Goal: Find specific page/section: Find specific page/section

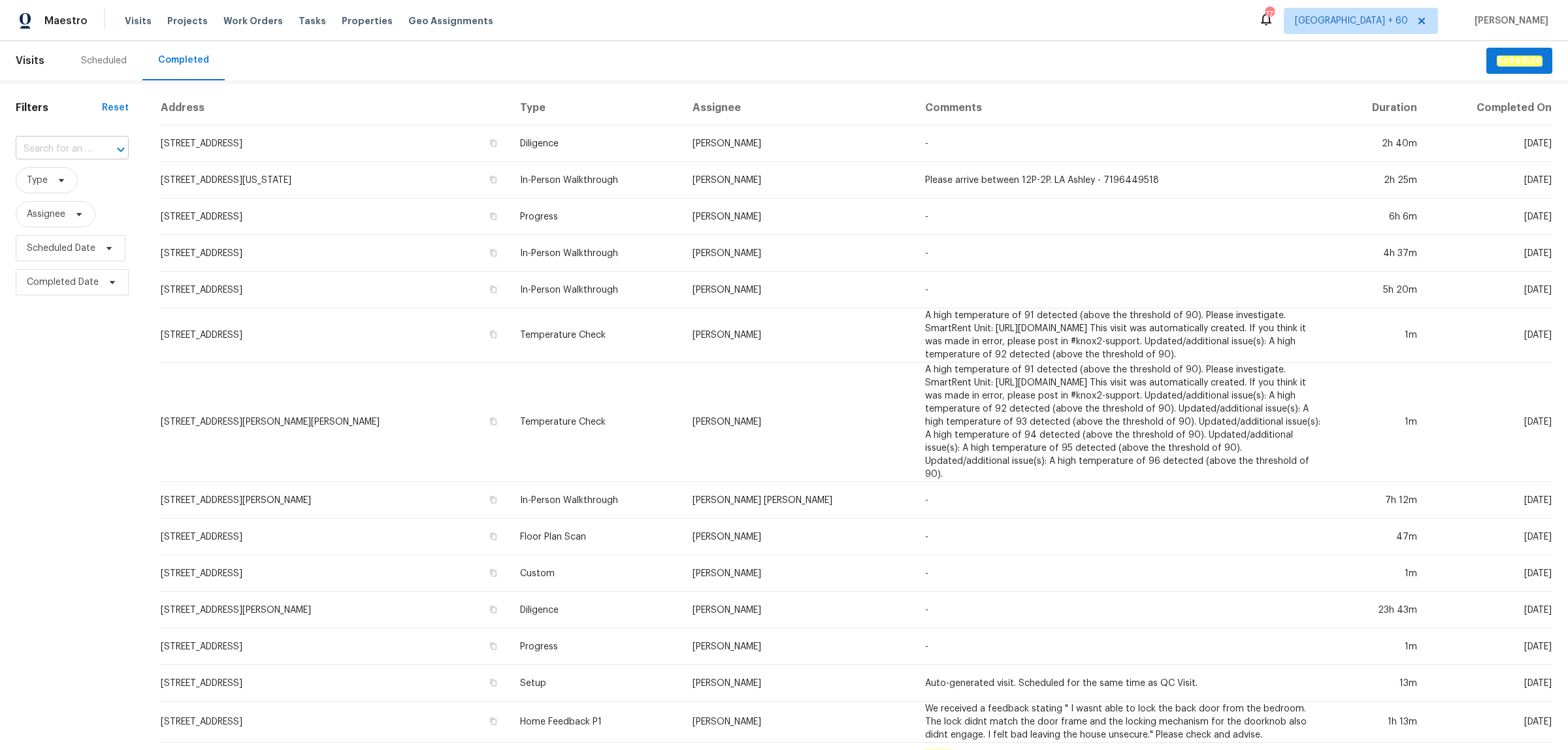
click at [70, 147] on input "text" at bounding box center [54, 149] width 76 height 20
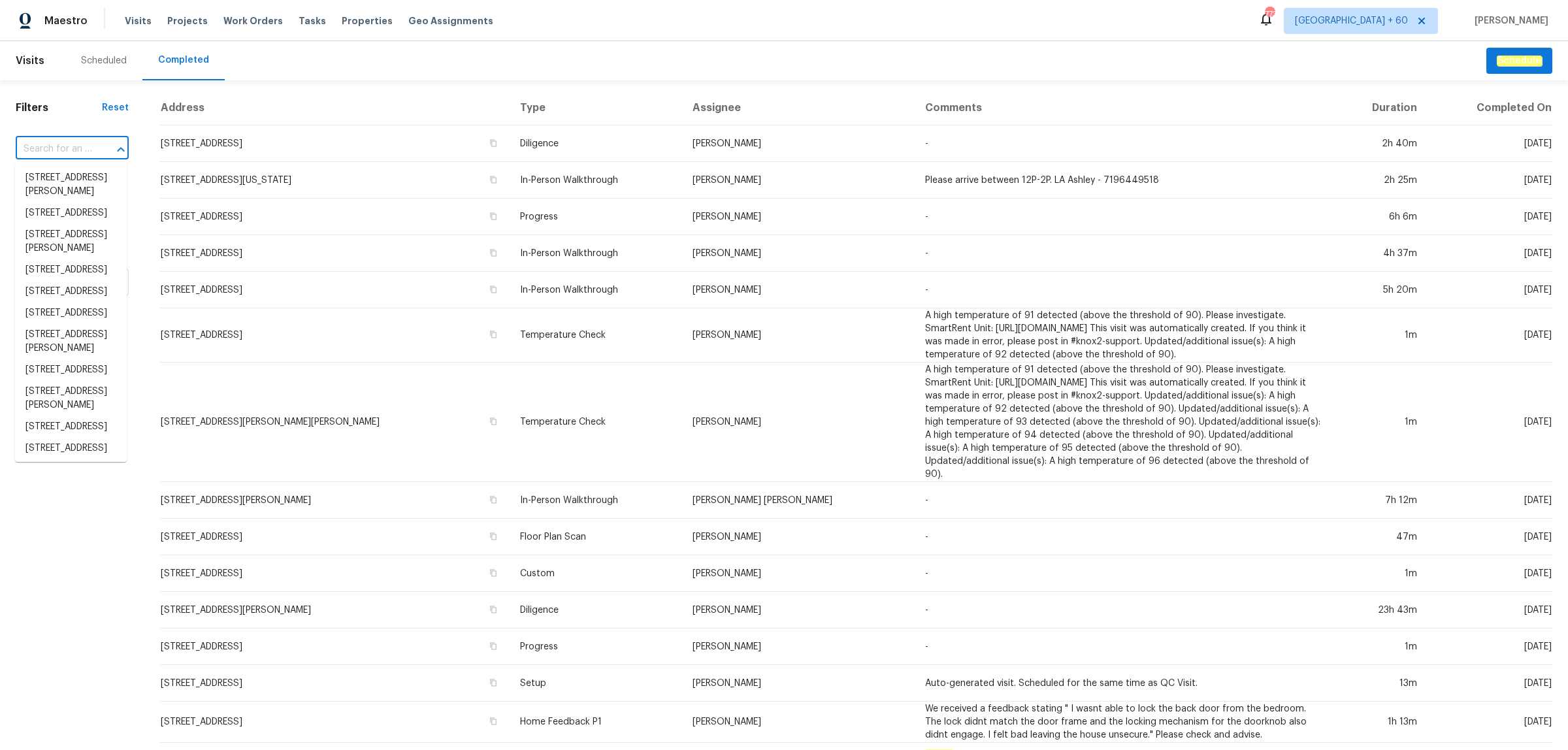
paste input "[STREET_ADDRESS][PERSON_NAME]"
type input "[STREET_ADDRESS][PERSON_NAME]"
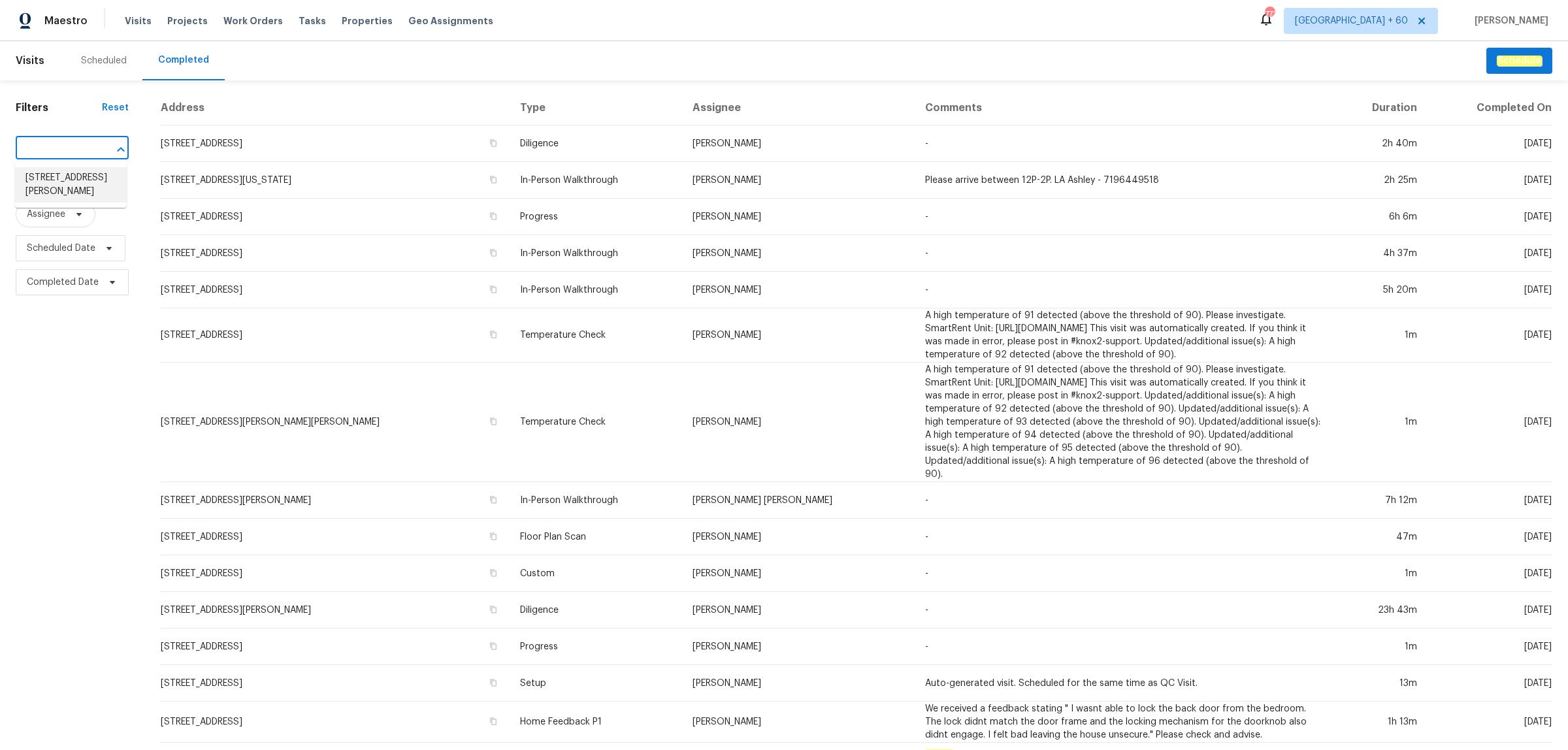
click at [60, 177] on li "[STREET_ADDRESS][PERSON_NAME]" at bounding box center [71, 185] width 112 height 36
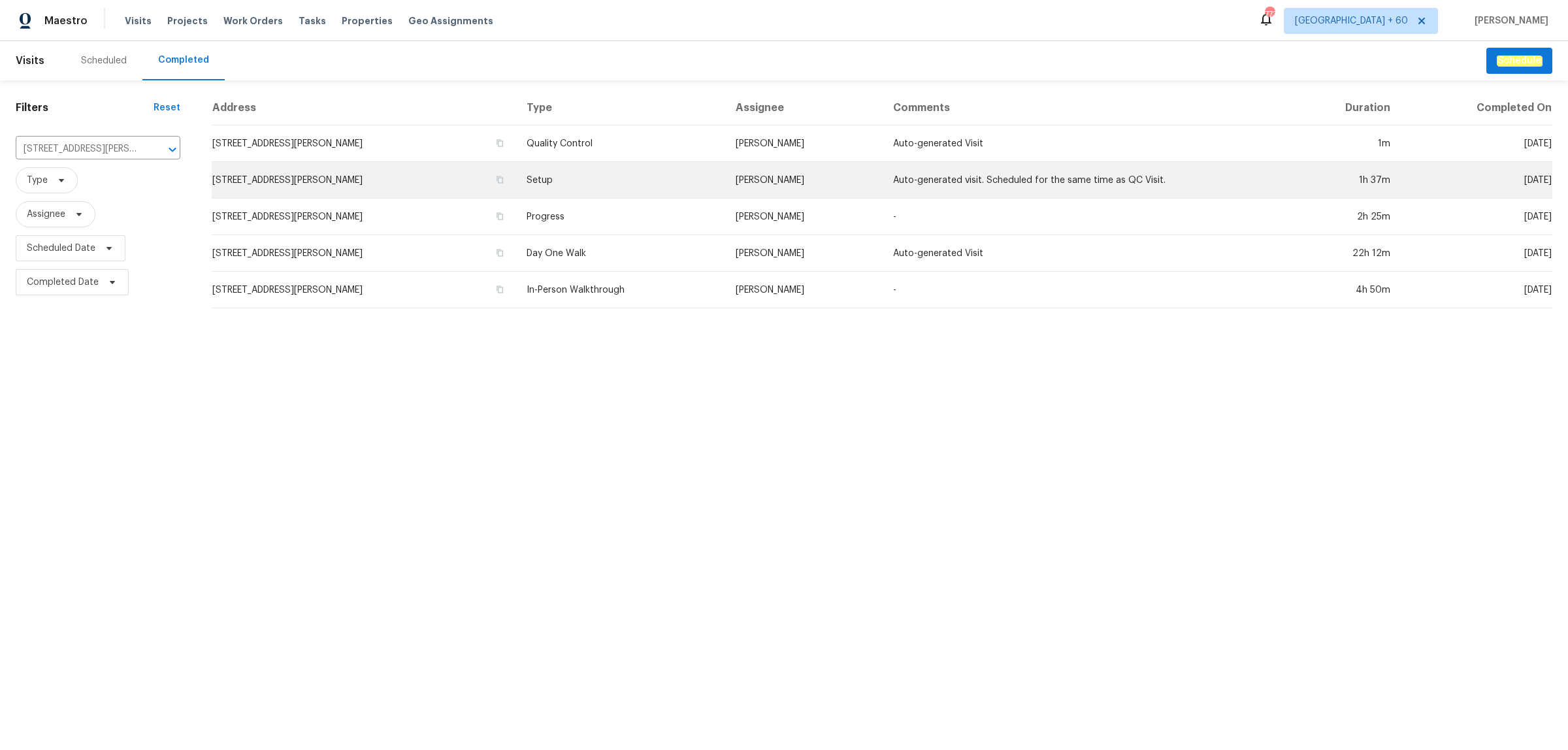
click at [573, 188] on td "Setup" at bounding box center [620, 179] width 209 height 36
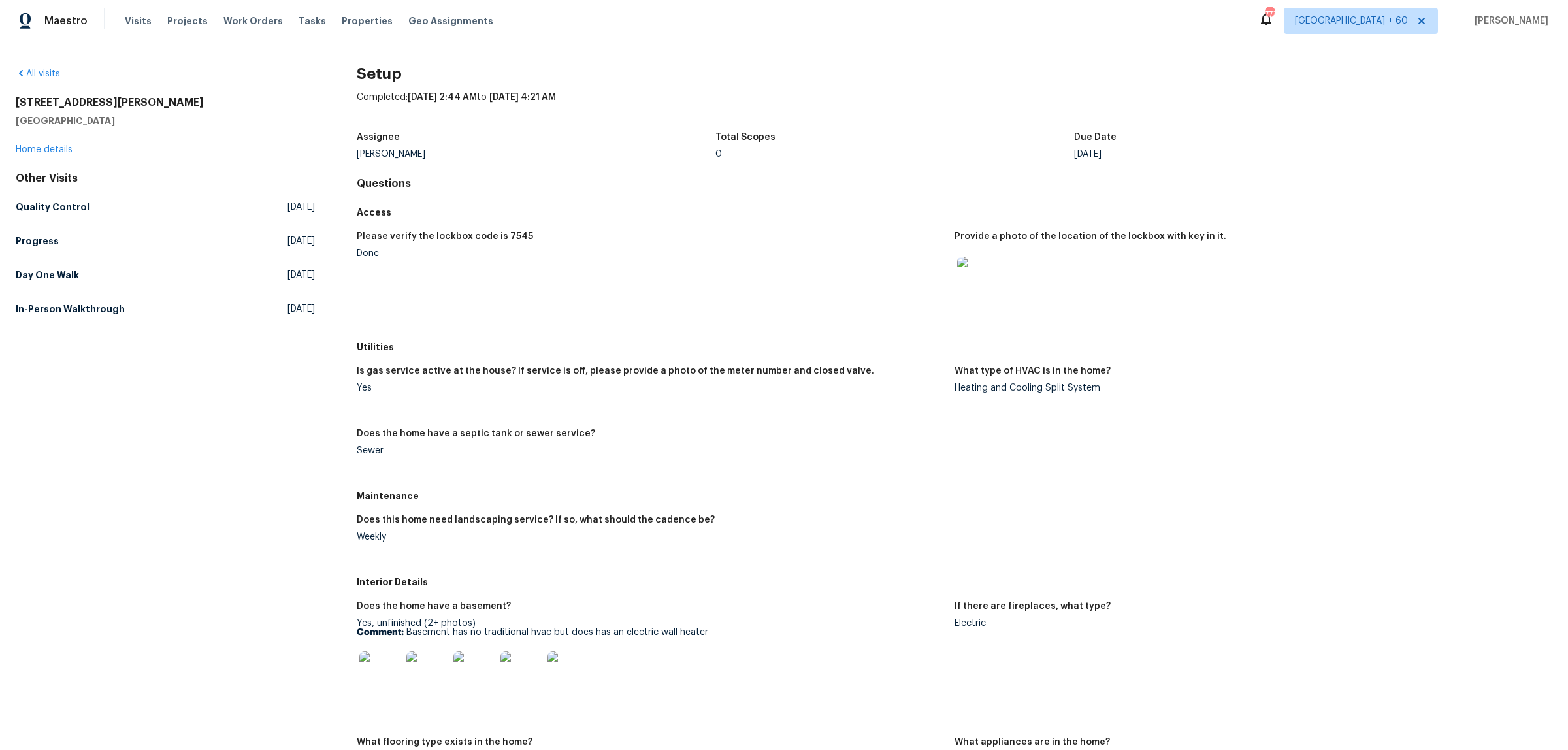
click at [739, 373] on h5 "Is gas service active at the house? If service is off, please provide a photo o…" at bounding box center [615, 371] width 518 height 9
click at [54, 274] on h5 "Day One Walk" at bounding box center [47, 274] width 63 height 13
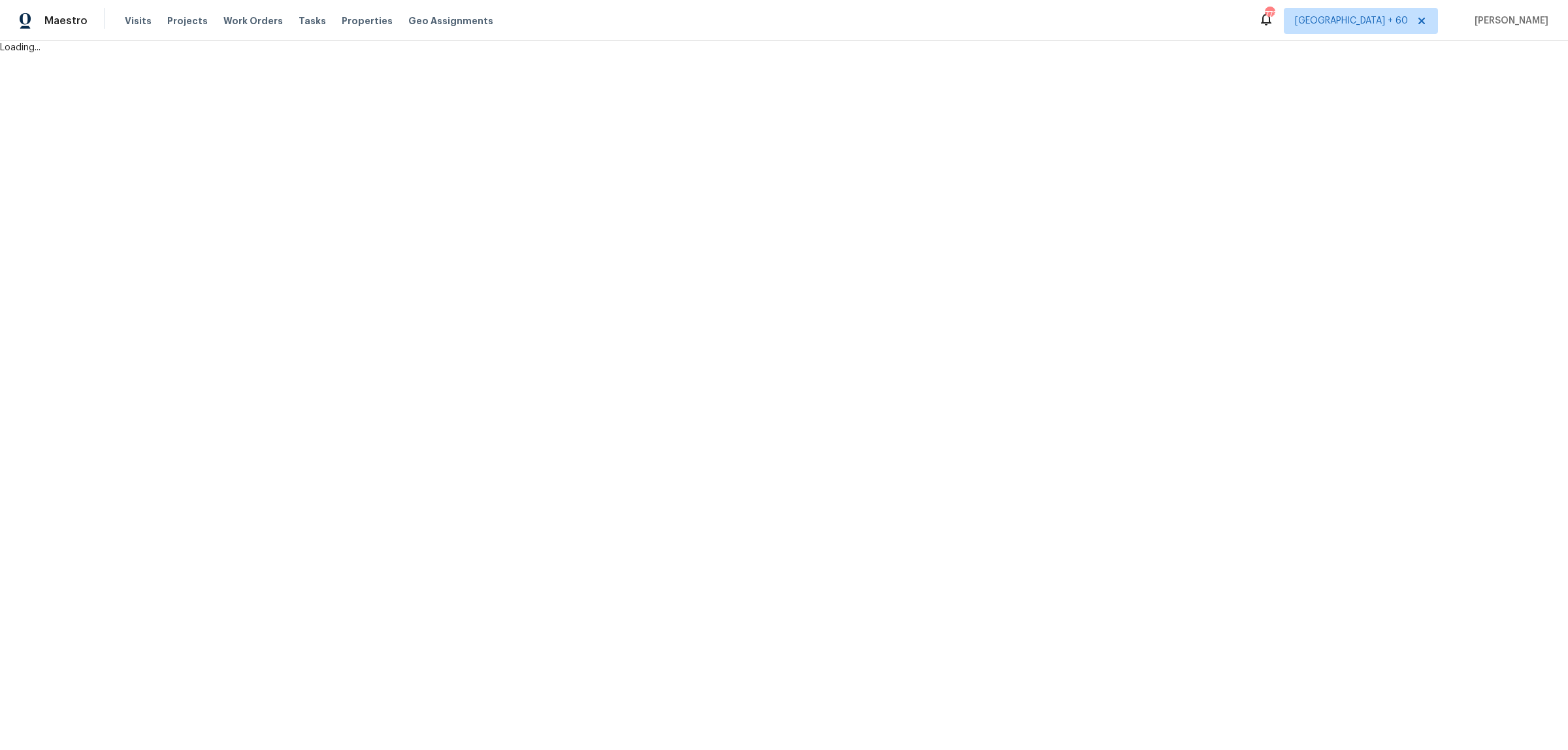
click at [818, 54] on html "Maestro Visits Projects Work Orders Tasks Properties Geo Assignments 773 [GEOGR…" at bounding box center [784, 27] width 1568 height 54
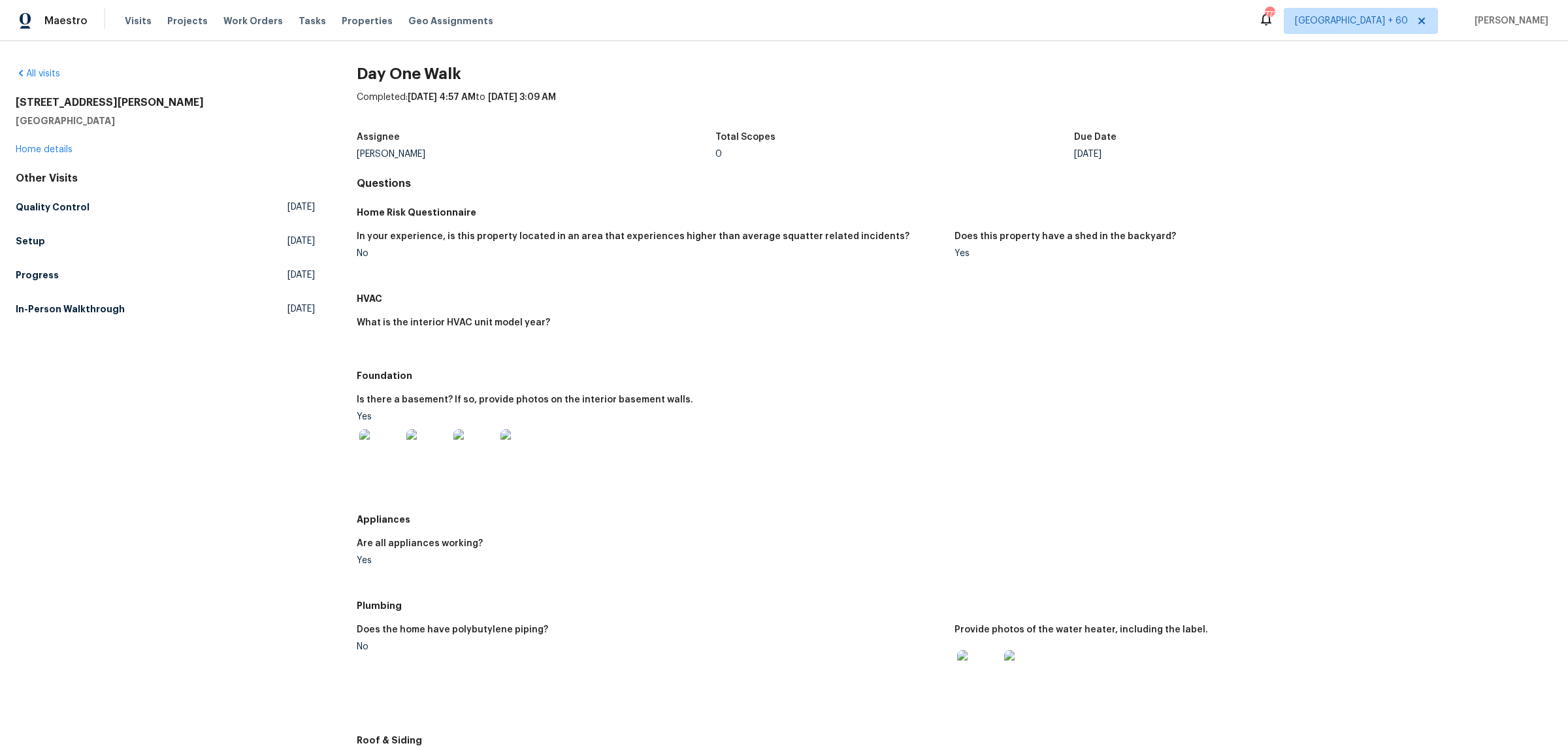
click at [51, 320] on div "All visits [STREET_ADDRESS][PERSON_NAME] Home details Other Visits Quality Cont…" at bounding box center [165, 630] width 299 height 1126
click at [59, 311] on h5 "In-Person Walkthrough" at bounding box center [70, 309] width 109 height 13
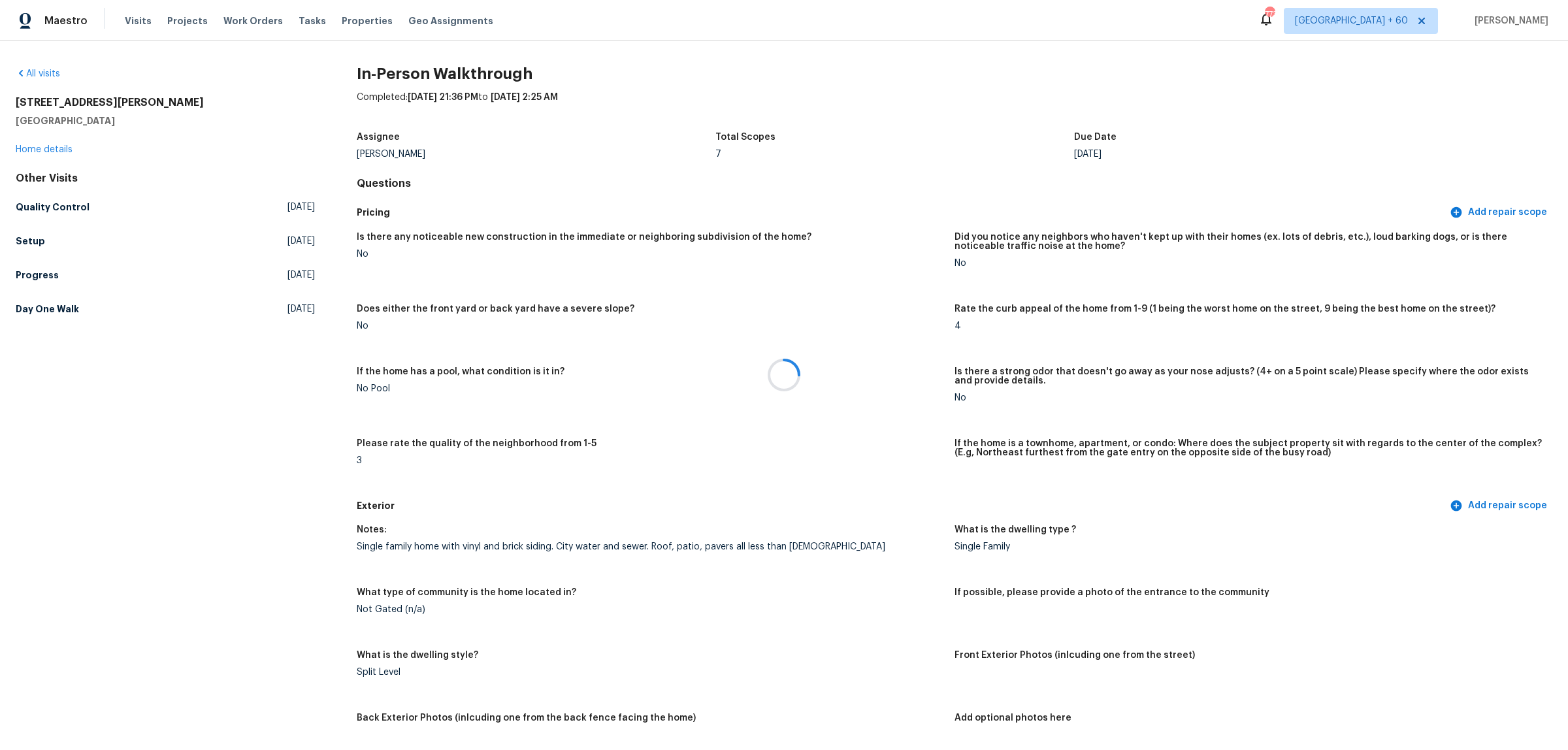
click at [813, 434] on div at bounding box center [784, 375] width 1568 height 750
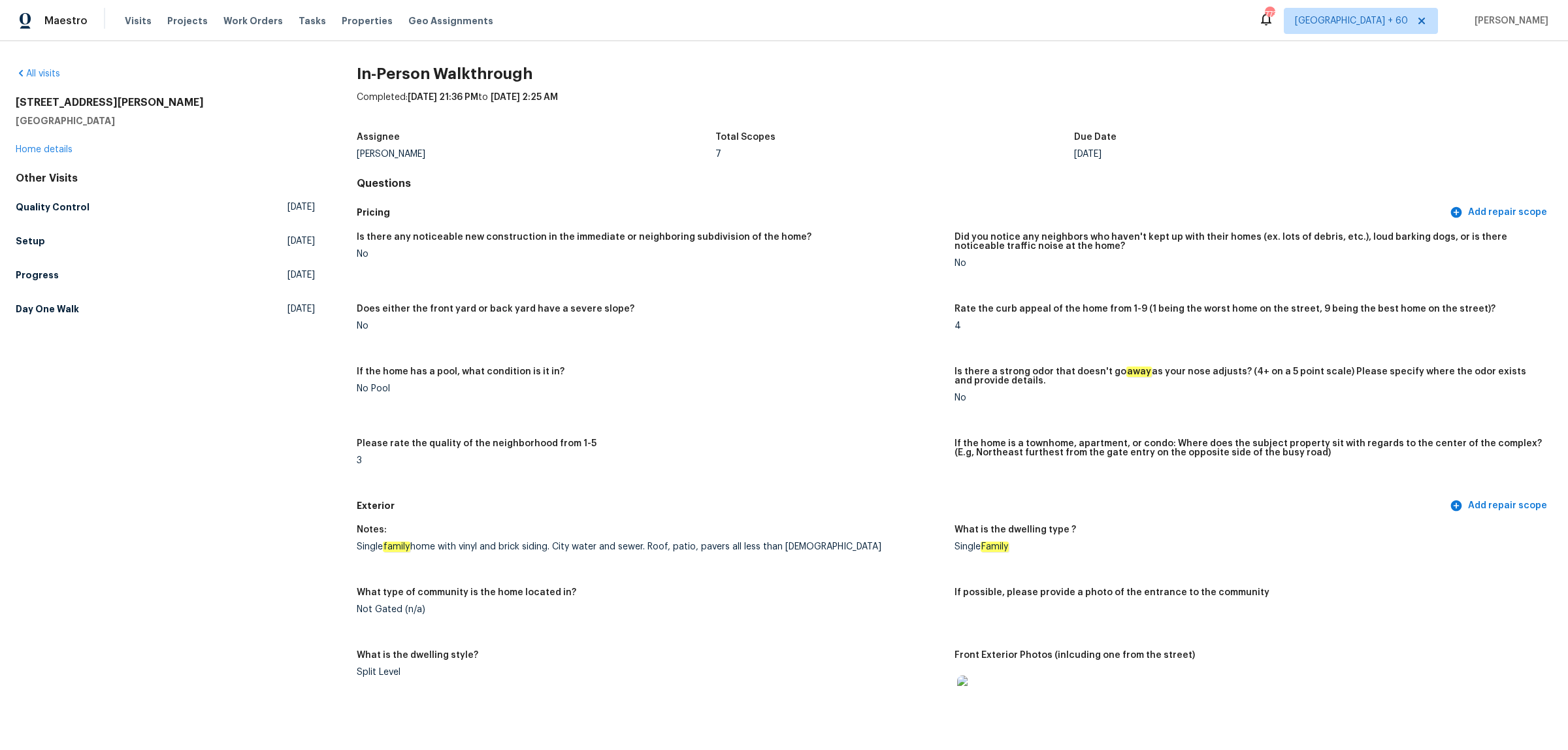
scroll to position [510, 0]
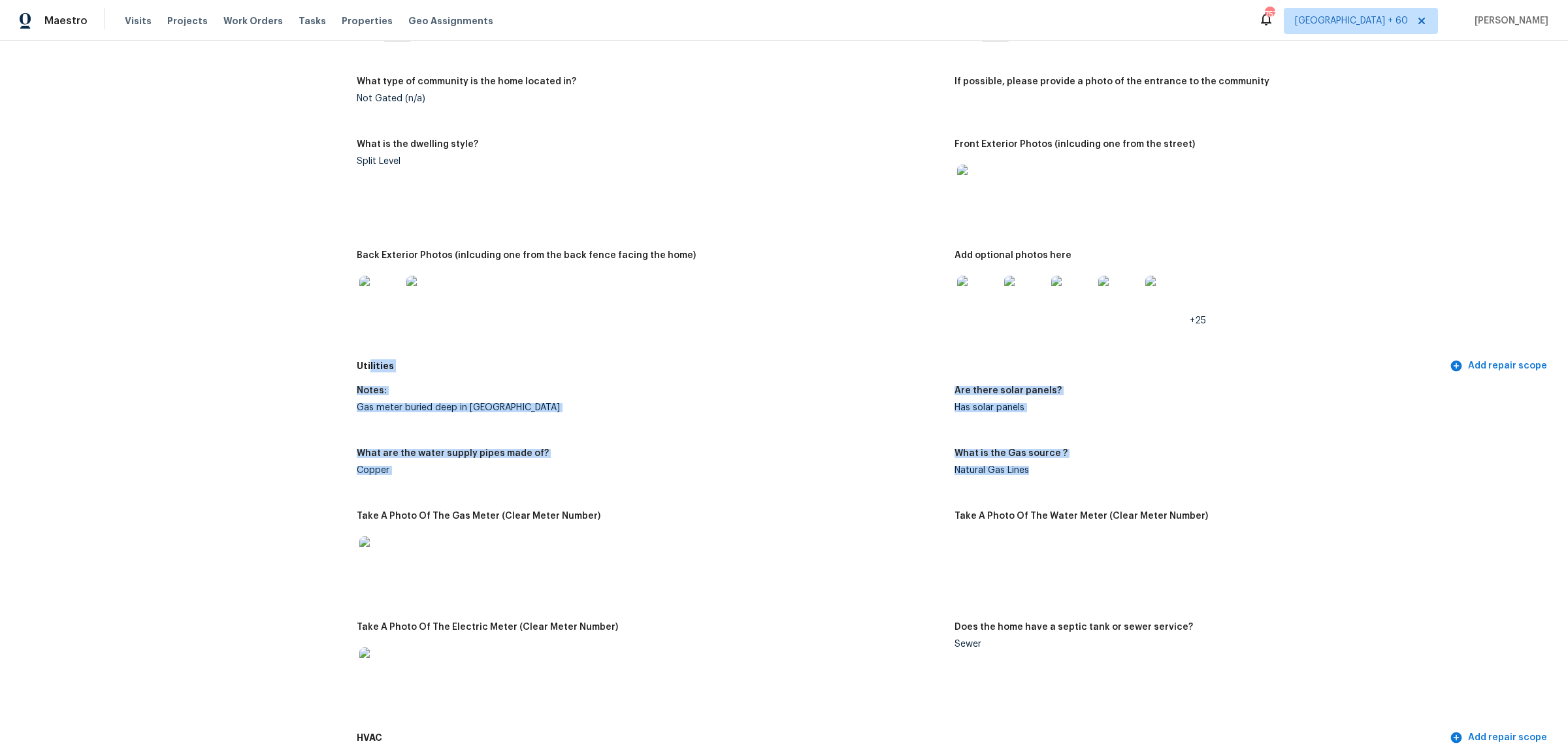
drag, startPoint x: 368, startPoint y: 362, endPoint x: 1037, endPoint y: 475, distance: 678.5
click at [1037, 475] on div "Utilities Add repair scope Notes: Gas meter buried deep in crawl space Are ther…" at bounding box center [954, 540] width 1196 height 372
click at [402, 412] on figure "Notes: Gas meter buried deep in crawl space" at bounding box center [655, 409] width 598 height 47
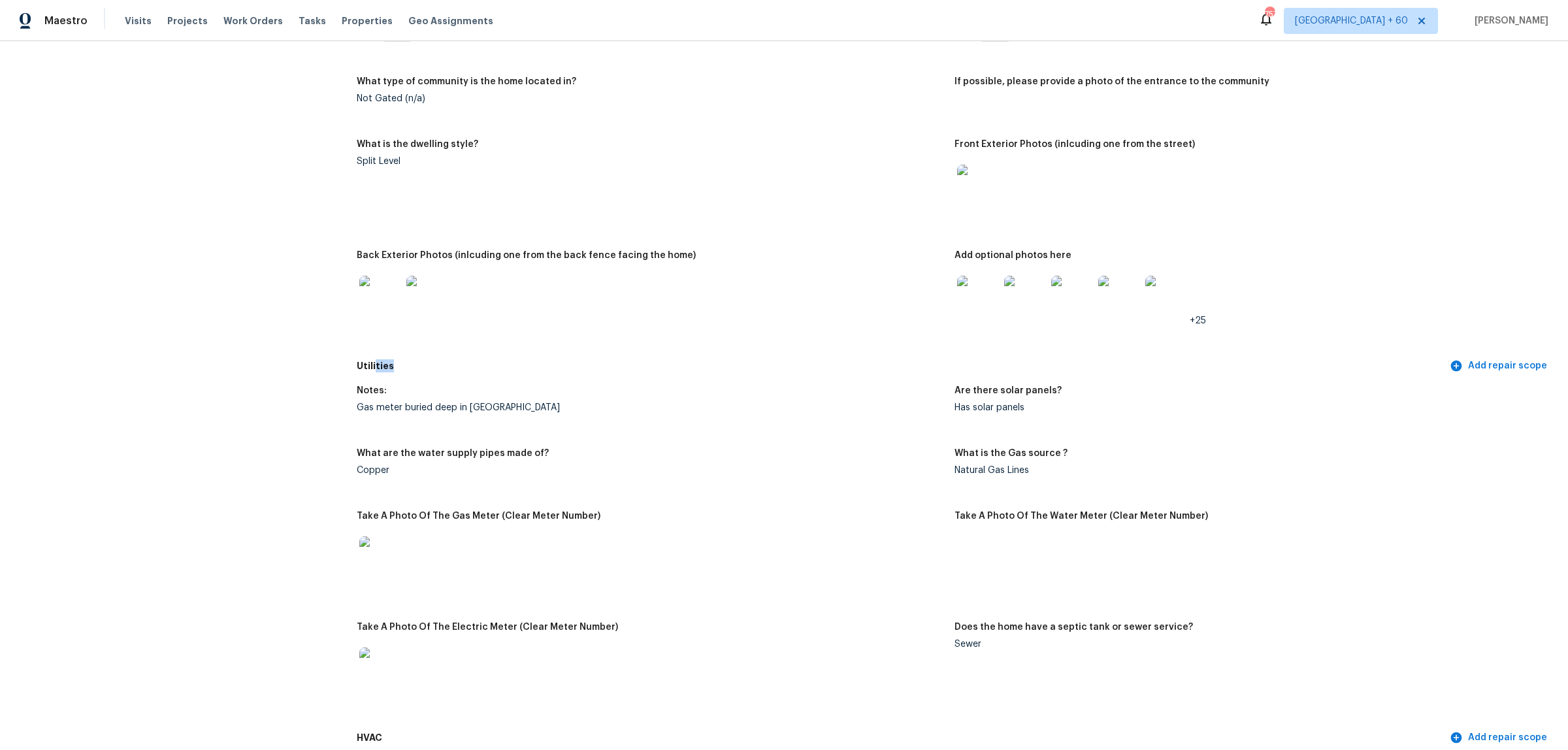
drag, startPoint x: 370, startPoint y: 366, endPoint x: 403, endPoint y: 369, distance: 33.1
click at [403, 369] on h5 "Utilities" at bounding box center [902, 366] width 1090 height 13
